Goal: Task Accomplishment & Management: Manage account settings

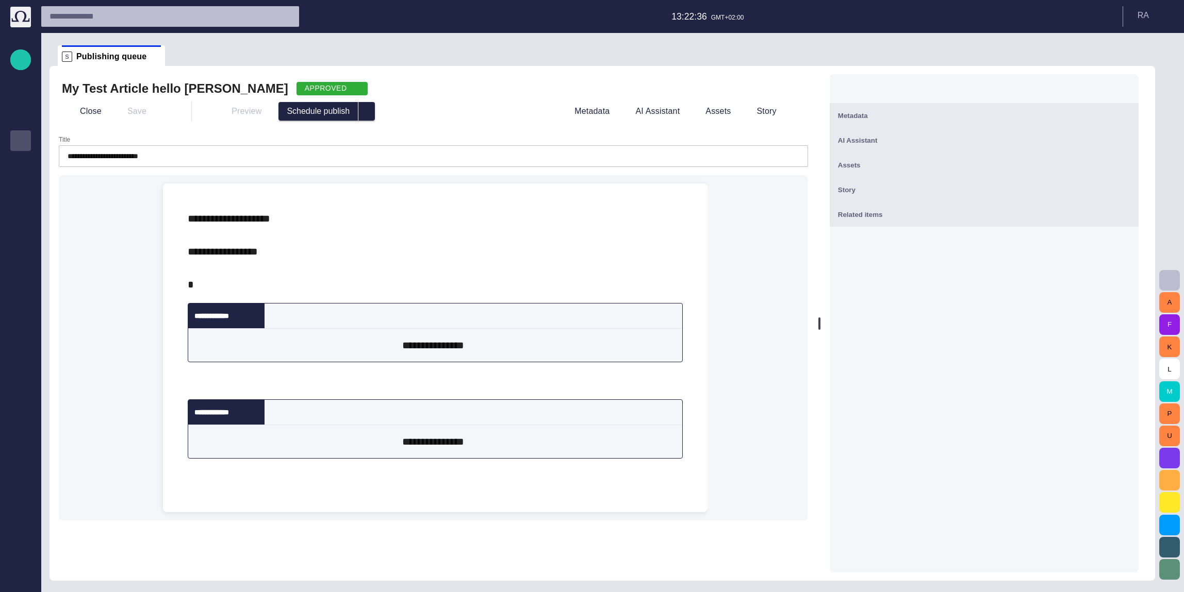
scroll to position [210, 0]
click at [29, 55] on button "button" at bounding box center [20, 60] width 21 height 21
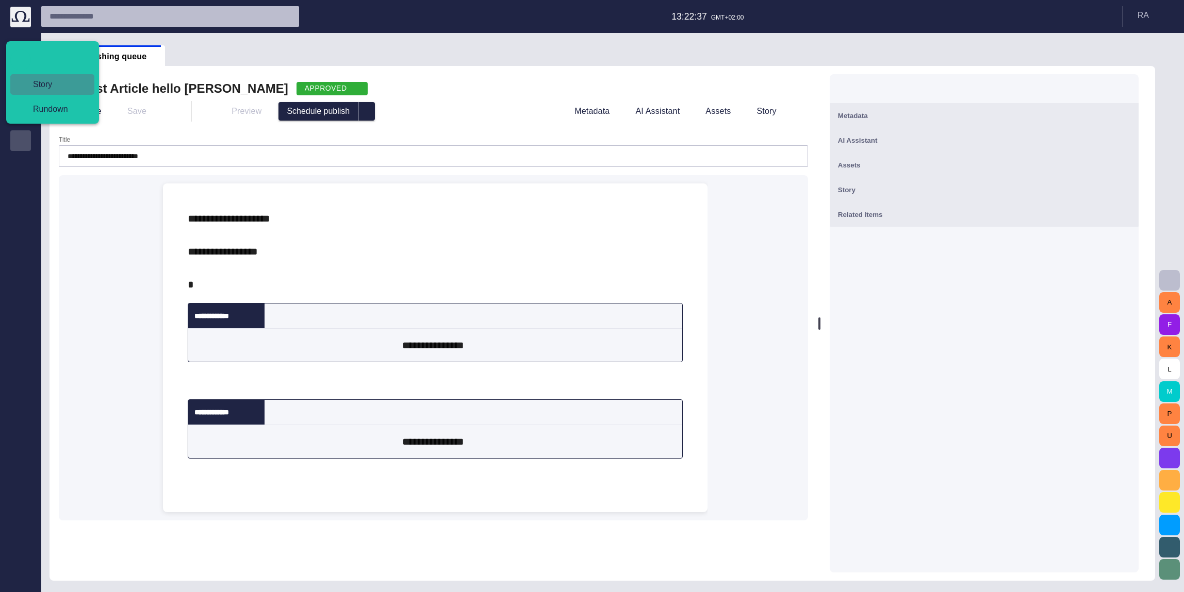
click at [66, 79] on span "Story" at bounding box center [56, 84] width 63 height 12
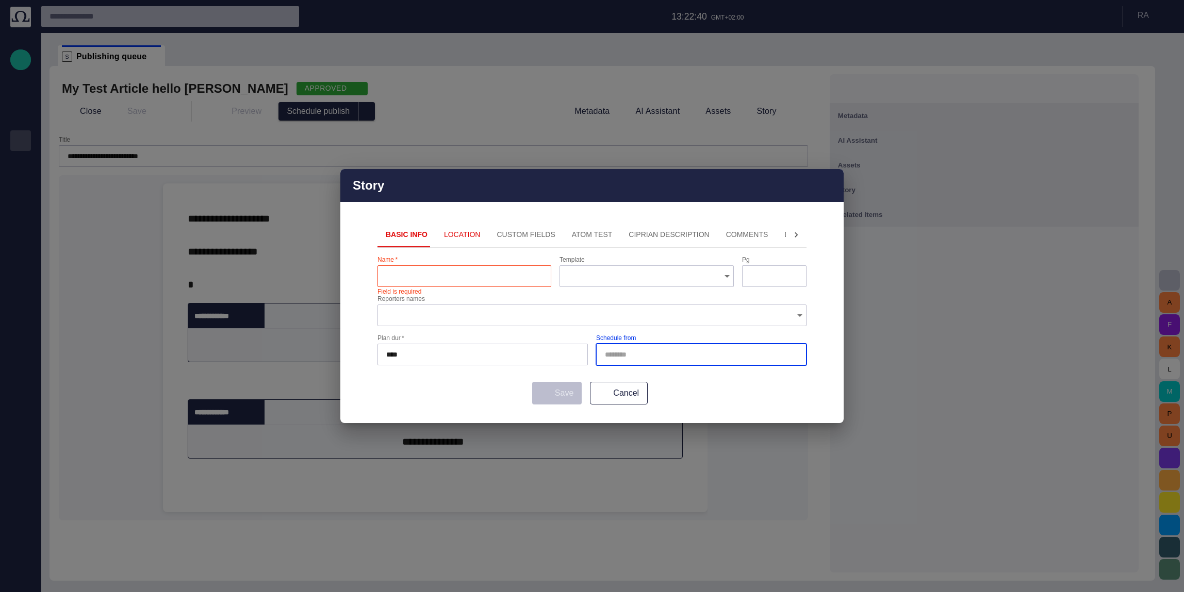
click at [631, 358] on input "Schedule from" at bounding box center [699, 355] width 189 height 10
click at [310, 69] on div "Story Basic Info Location Custom Fields ATOM Test Ciprian description Comments …" at bounding box center [592, 296] width 1184 height 592
click at [640, 410] on div "Basic Info Location Custom Fields ATOM Test Ciprian description Comments Descri…" at bounding box center [591, 323] width 503 height 201
click at [635, 399] on button "Cancel" at bounding box center [619, 393] width 58 height 23
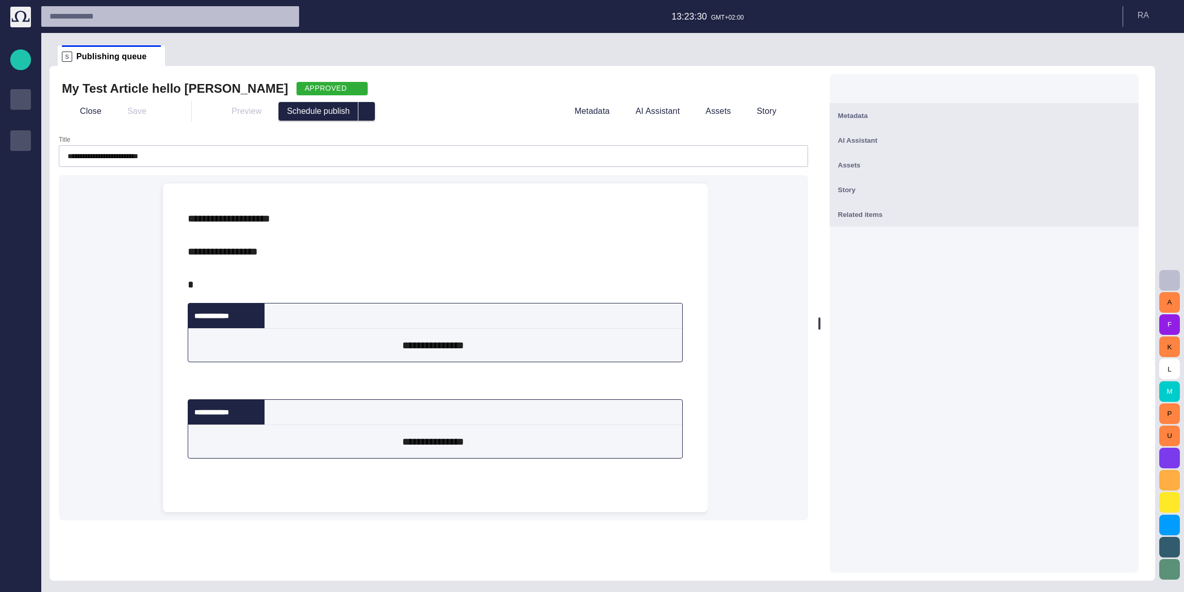
click at [26, 97] on p "Rundowns" at bounding box center [20, 98] width 12 height 10
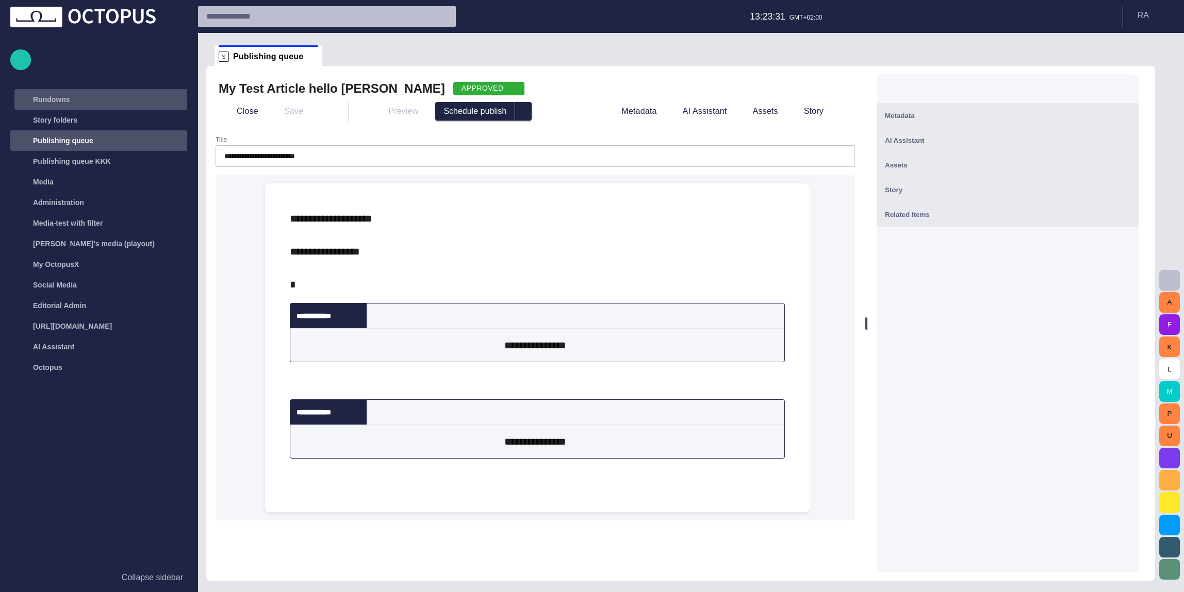
click at [58, 100] on p "Rundowns" at bounding box center [51, 99] width 37 height 10
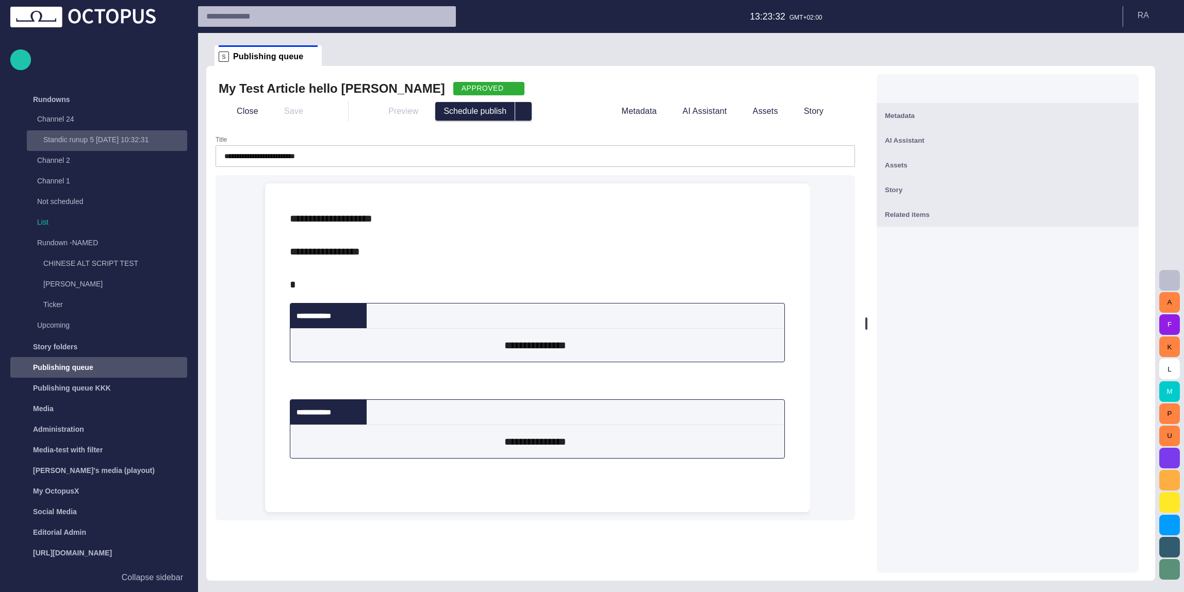
click at [75, 135] on p "Standic runup 5 [DATE] 10:32:31" at bounding box center [115, 140] width 144 height 10
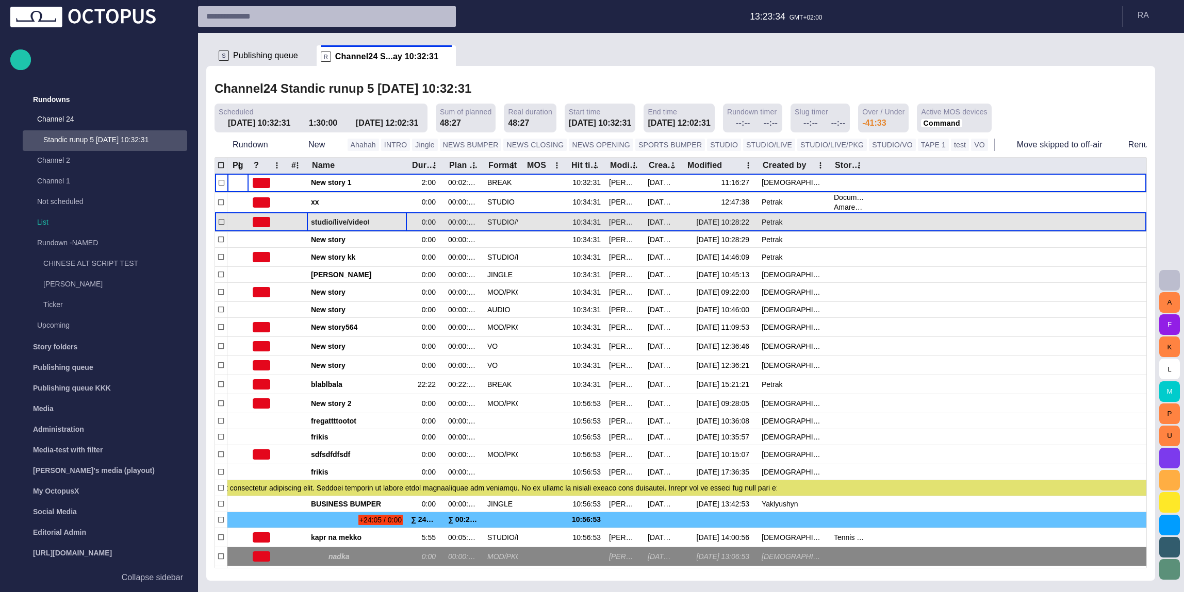
click at [387, 221] on span "button" at bounding box center [387, 222] width 8 height 8
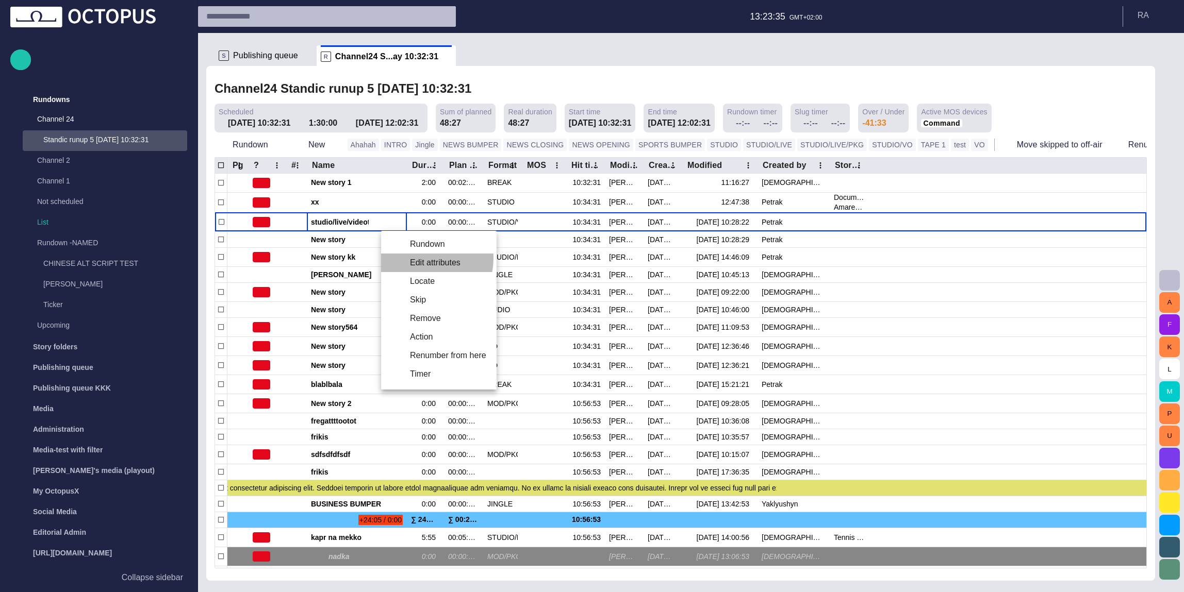
click at [419, 258] on li "Edit attributes" at bounding box center [439, 263] width 116 height 19
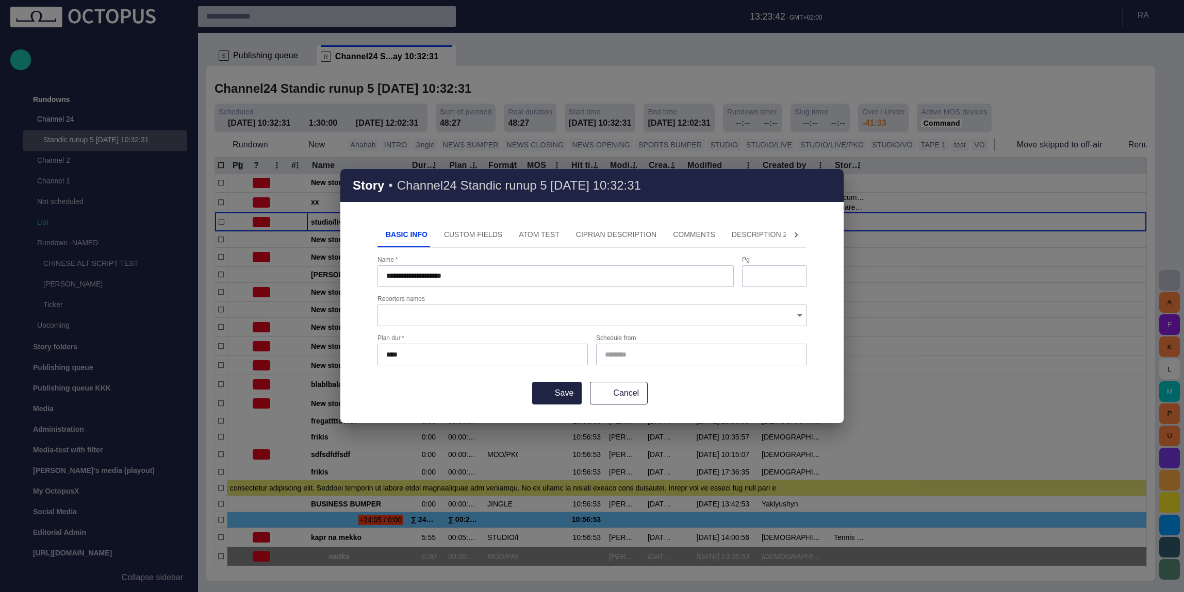
click at [329, 83] on div "**********" at bounding box center [592, 296] width 1184 height 592
click at [819, 194] on div "Story • Channel24 Standic runup 5 [DATE] 10:32:31" at bounding box center [591, 185] width 503 height 33
drag, startPoint x: 827, startPoint y: 185, endPoint x: 817, endPoint y: 186, distance: 9.9
click at [828, 185] on span "button" at bounding box center [829, 185] width 12 height 12
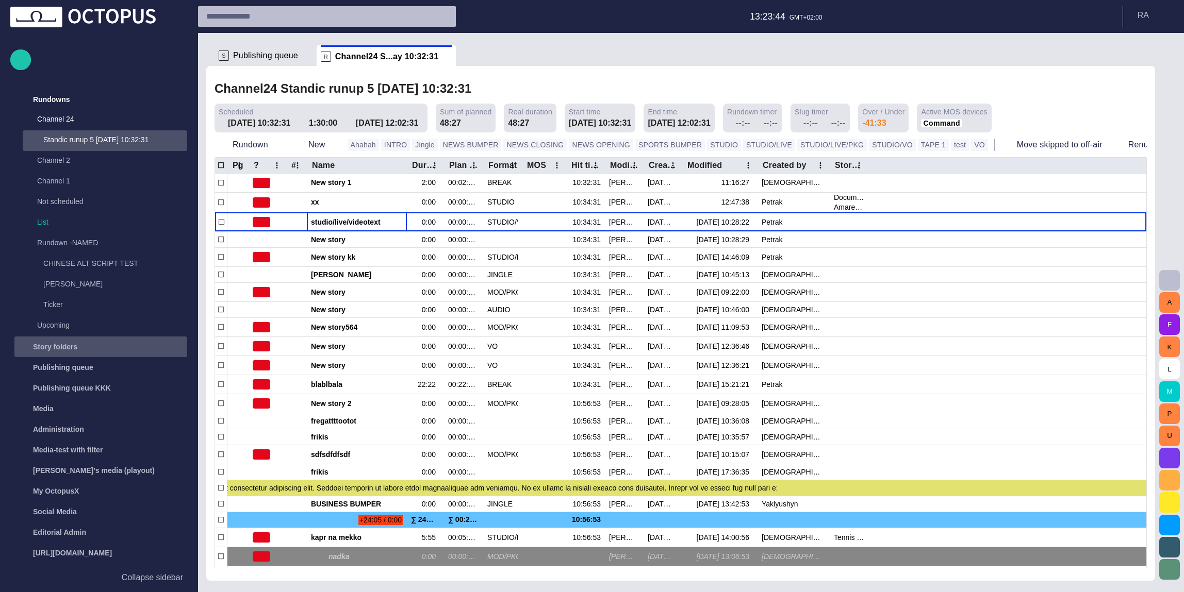
click at [123, 341] on div "Story folders" at bounding box center [92, 347] width 150 height 17
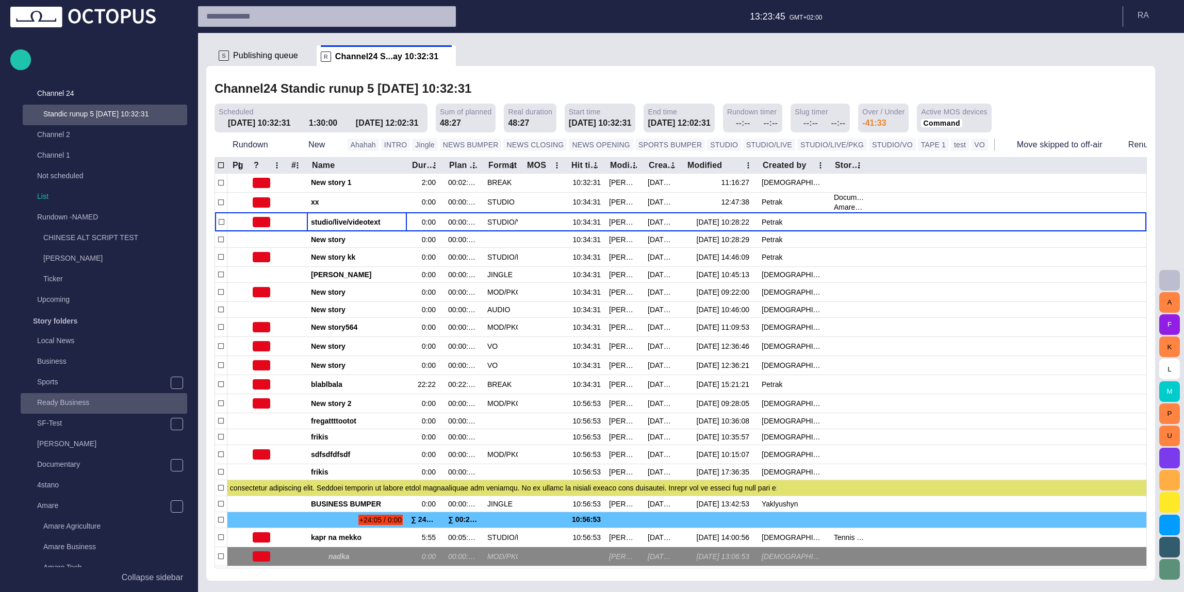
scroll to position [40, 0]
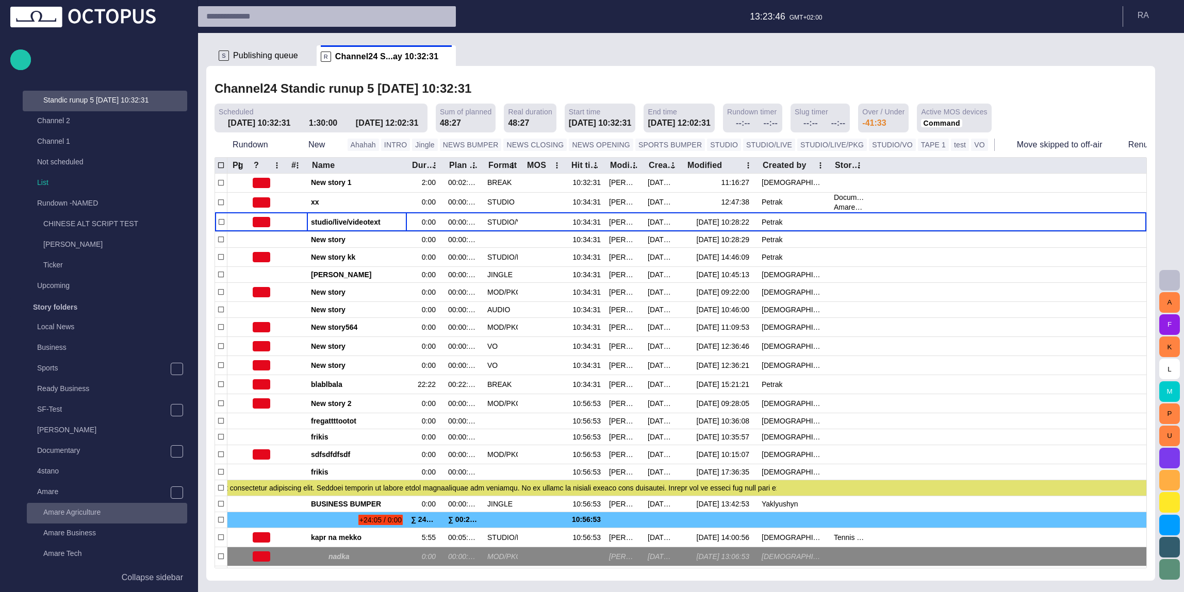
click at [87, 513] on p "Amare Agriculture" at bounding box center [115, 512] width 144 height 10
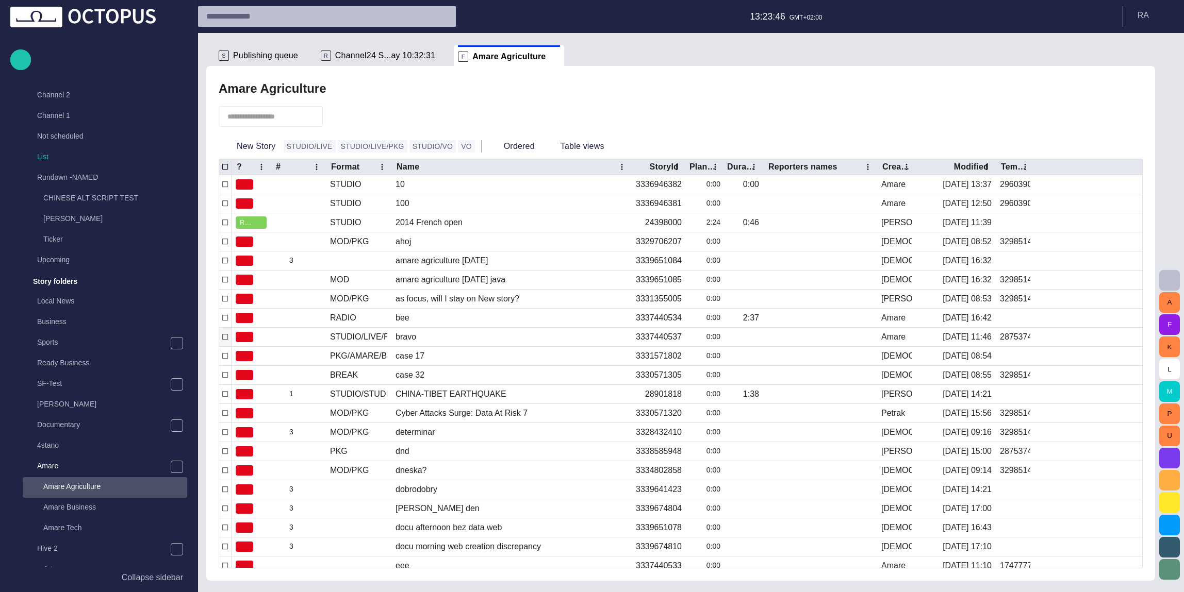
scroll to position [248, 0]
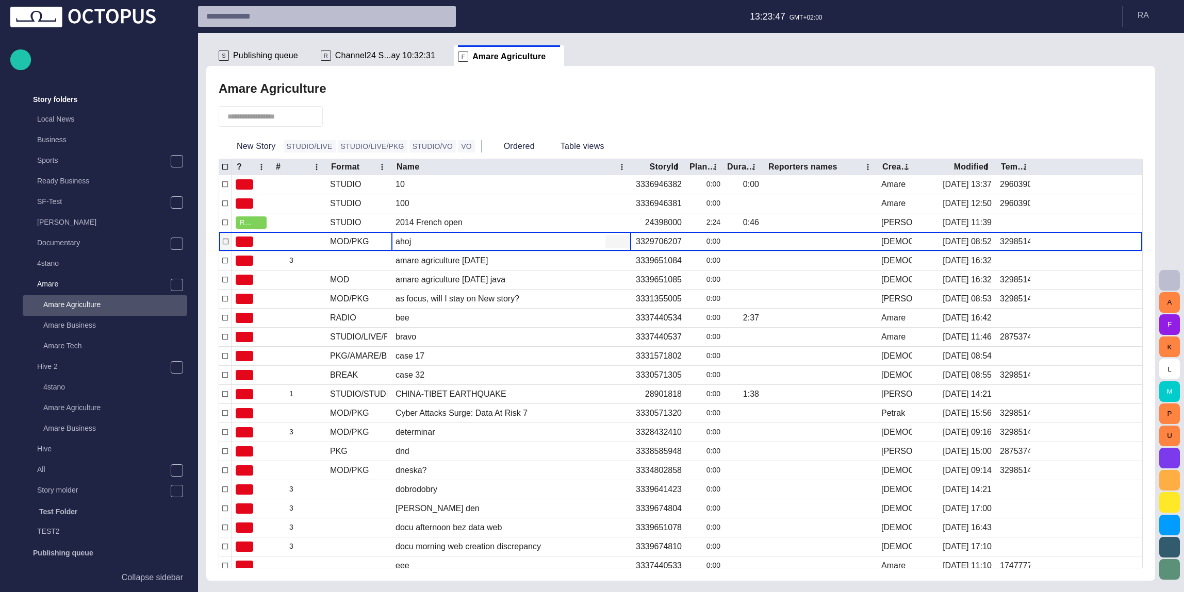
click at [410, 246] on div "ahoj" at bounding box center [402, 241] width 15 height 11
click at [614, 242] on span "button" at bounding box center [611, 242] width 10 height 10
click at [678, 265] on li "Edit attributes" at bounding box center [654, 262] width 98 height 19
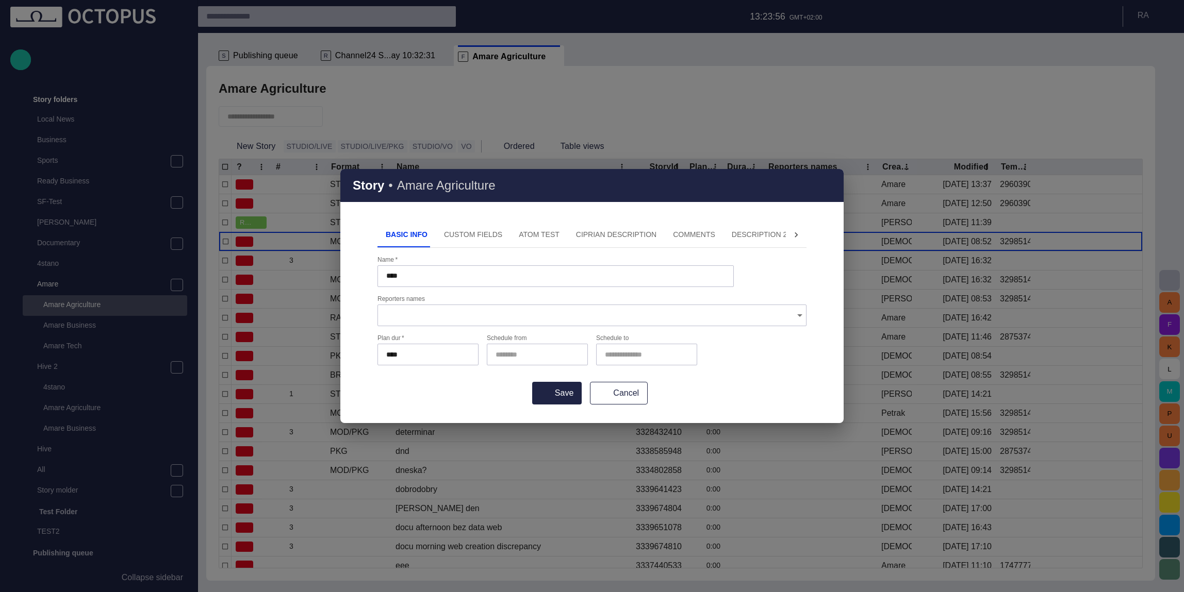
click at [642, 332] on div "Name   * **** Reporters names Plan dur   * **** Schedule from Schedule to" at bounding box center [591, 312] width 429 height 113
click at [626, 388] on button "Cancel" at bounding box center [619, 393] width 58 height 23
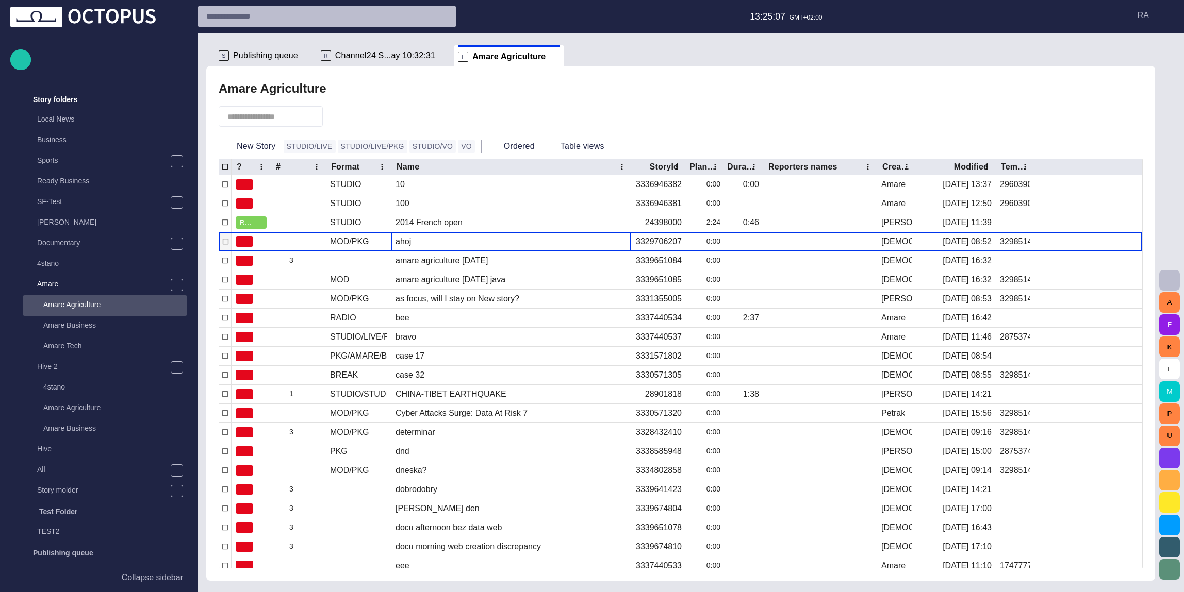
click at [608, 248] on button "button" at bounding box center [611, 242] width 12 height 12
click at [640, 264] on li "Edit attributes" at bounding box center [654, 262] width 98 height 19
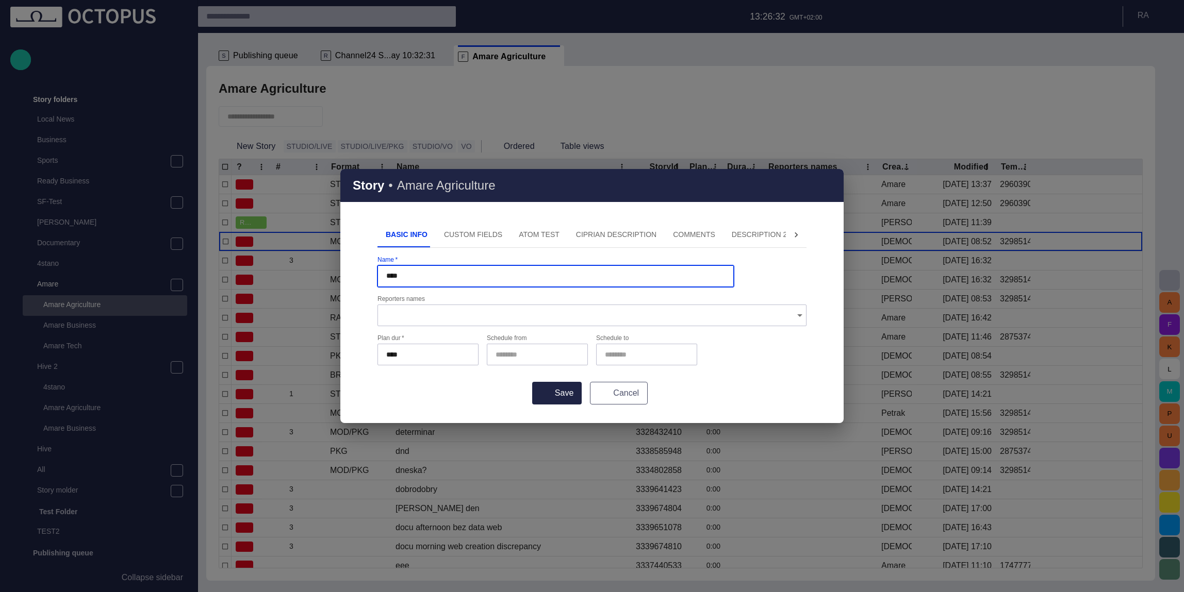
click at [627, 392] on button "Cancel" at bounding box center [619, 393] width 58 height 23
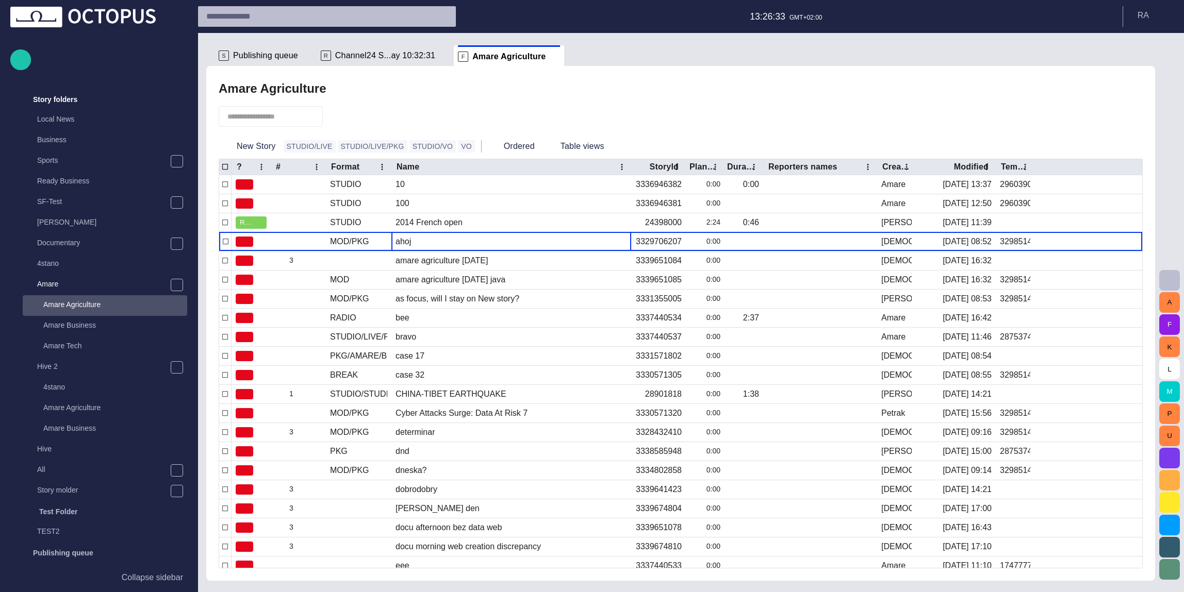
click at [505, 21] on header "13:26:33 GMT+02:00 R A" at bounding box center [691, 16] width 986 height 33
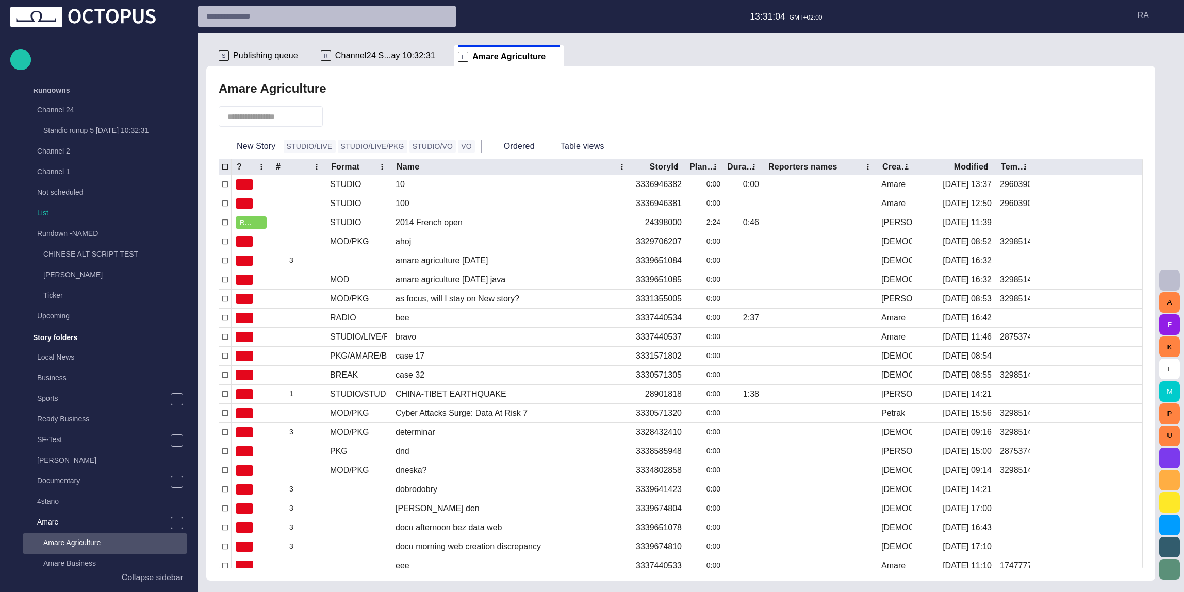
scroll to position [248, 0]
